Goal: Task Accomplishment & Management: Use online tool/utility

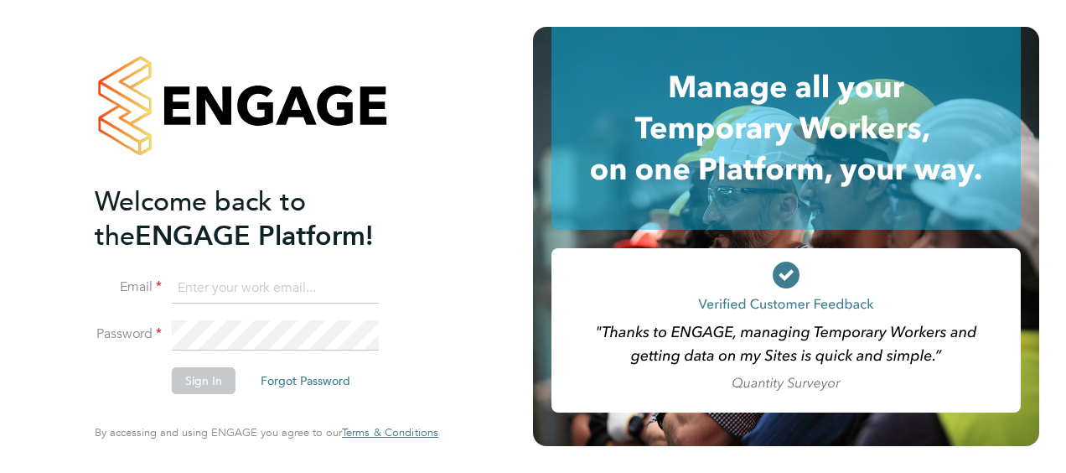
type input "david.smith@vistry.co.uk"
click at [252, 395] on li "Sign In Forgot Password" at bounding box center [258, 389] width 327 height 44
click at [205, 387] on button "Sign In" at bounding box center [204, 380] width 64 height 27
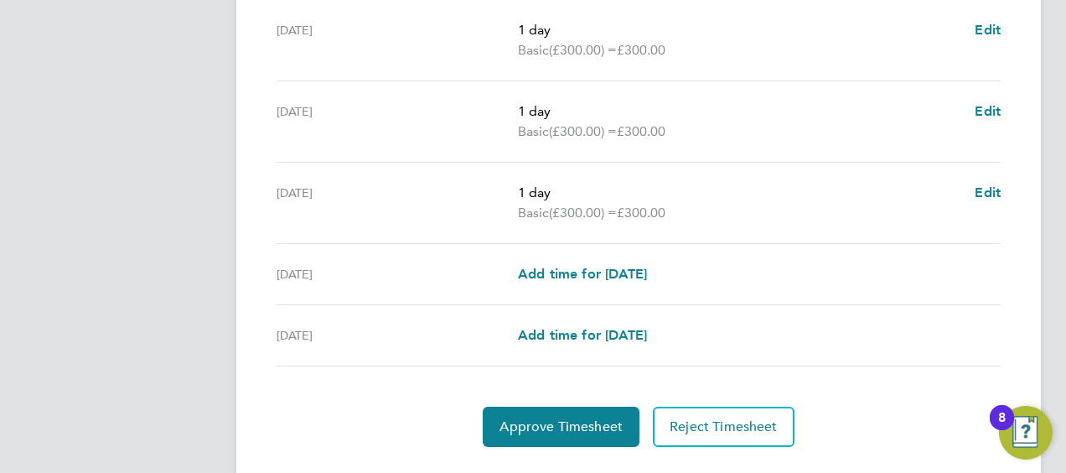
scroll to position [715, 0]
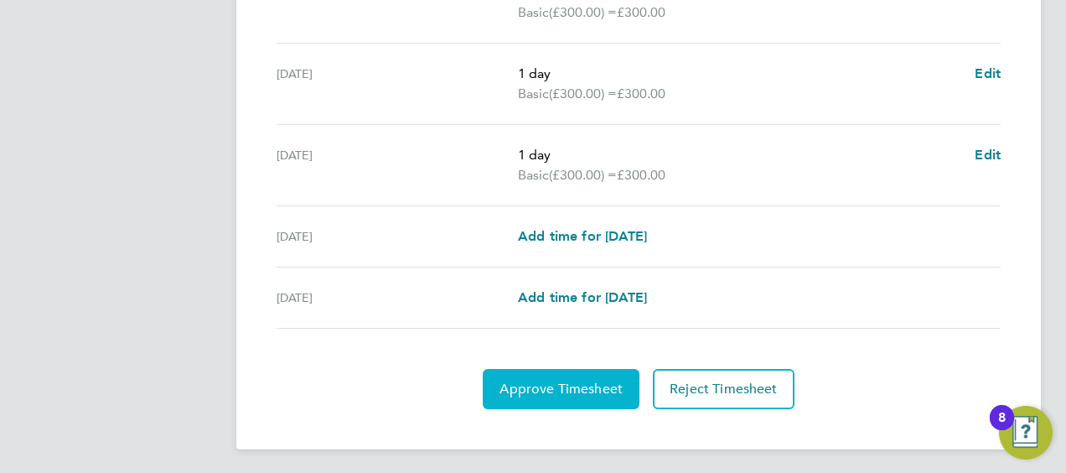
click at [563, 389] on span "Approve Timesheet" at bounding box center [561, 389] width 123 height 17
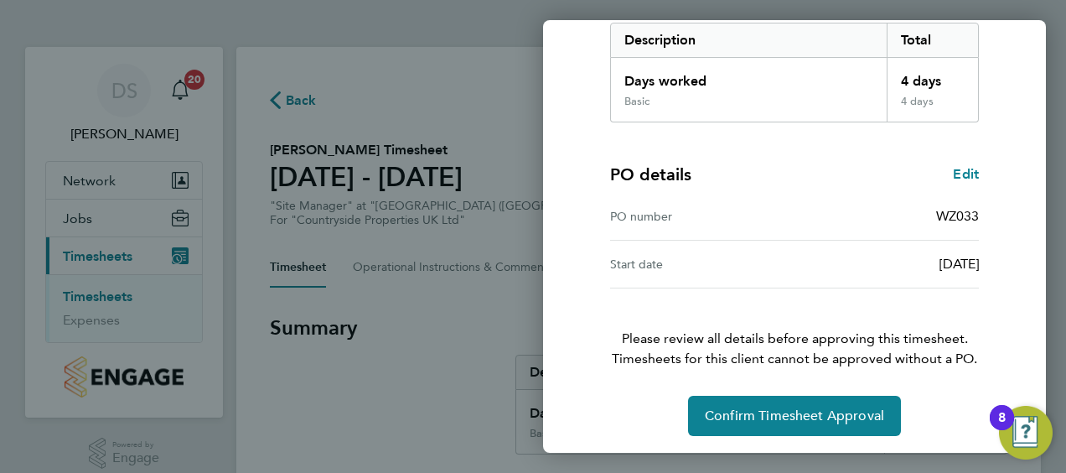
scroll to position [281, 0]
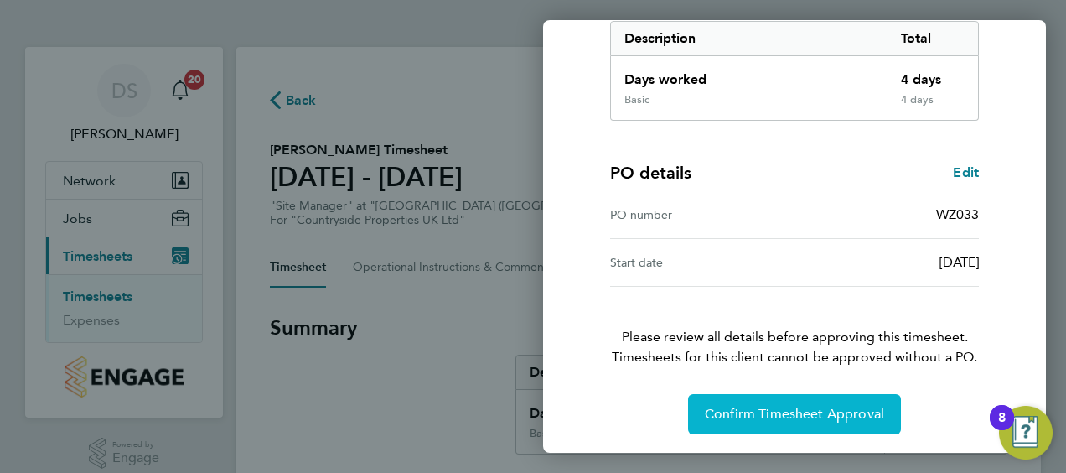
click at [777, 411] on span "Confirm Timesheet Approval" at bounding box center [794, 414] width 179 height 17
